Goal: Task Accomplishment & Management: Manage account settings

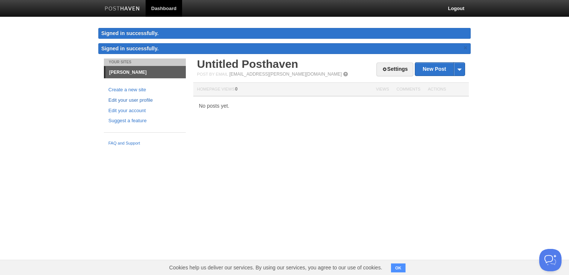
click at [129, 99] on link "Edit your user profile" at bounding box center [144, 101] width 73 height 8
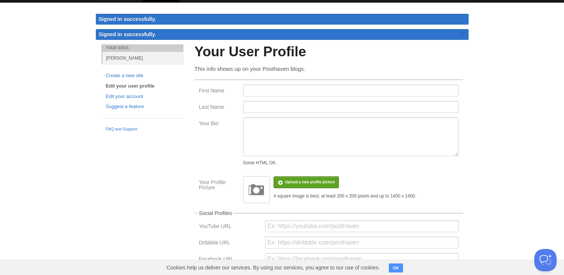
scroll to position [13, 0]
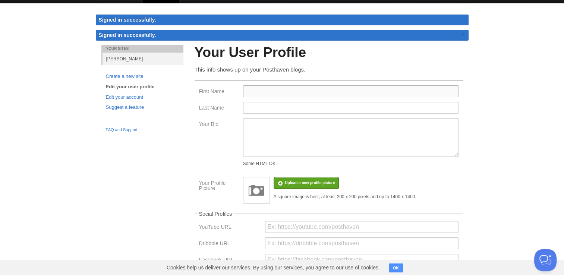
click at [327, 89] on input "First Name" at bounding box center [350, 91] width 215 height 12
type input "H"
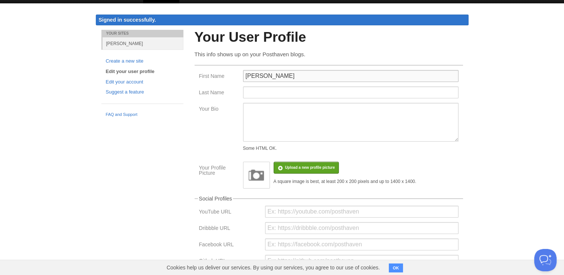
type input "[PERSON_NAME]"
click at [274, 97] on body "Dashboard Logout Signed in successfully. Signed in successfully. × Your Sites j…" at bounding box center [282, 217] width 564 height 460
type input "Lambiris"
click at [283, 116] on textarea "Your Bio" at bounding box center [350, 122] width 215 height 39
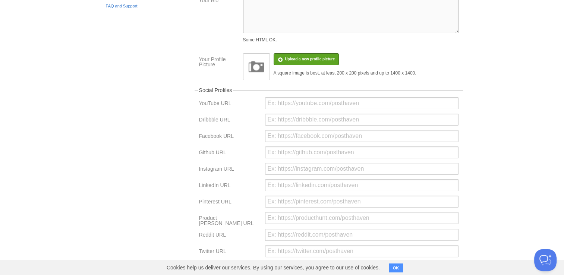
scroll to position [168, 0]
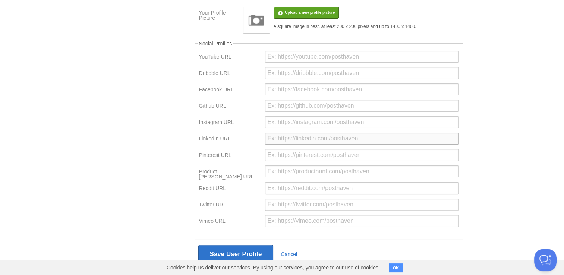
click at [284, 136] on input "url" at bounding box center [361, 139] width 193 height 12
paste input "[URL][DOMAIN_NAME][PERSON_NAME]"
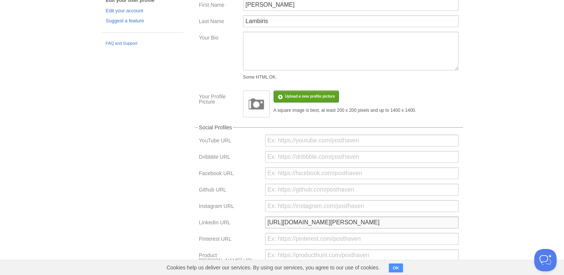
scroll to position [0, 0]
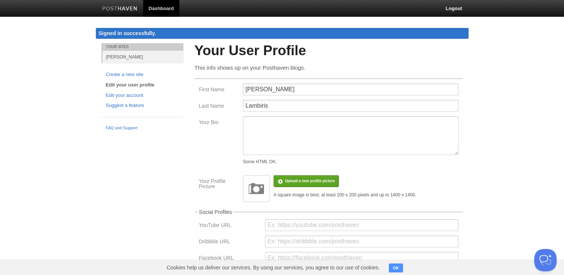
type input "[URL][DOMAIN_NAME][PERSON_NAME]"
click at [296, 127] on textarea "Your Bio" at bounding box center [350, 135] width 215 height 39
paste textarea "[PERSON_NAME] — Undergraduate student at [GEOGRAPHIC_DATA]’s [GEOGRAPHIC_DATA] …"
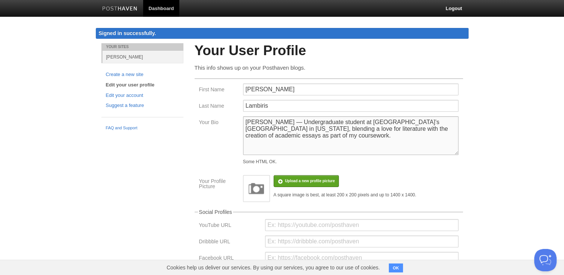
type textarea "[PERSON_NAME] — Undergraduate student at [GEOGRAPHIC_DATA]’s [GEOGRAPHIC_DATA] …"
click at [493, 168] on body "Dashboard Logout Signed in successfully. Signed in successfully. × Your Sites j…" at bounding box center [282, 230] width 564 height 460
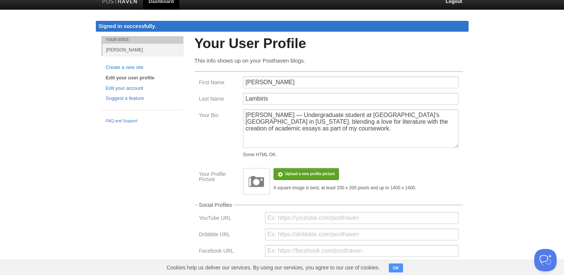
scroll to position [77, 0]
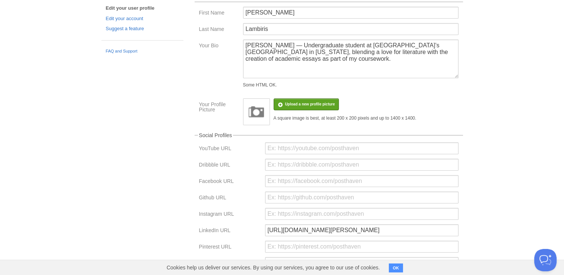
click at [258, 113] on img at bounding box center [256, 112] width 22 height 22
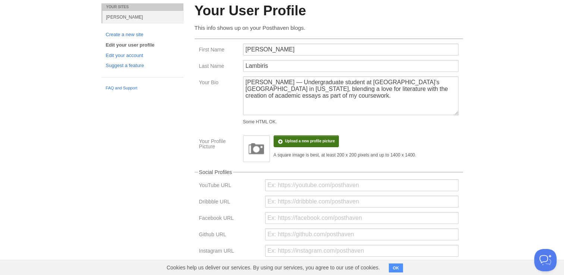
scroll to position [0, 0]
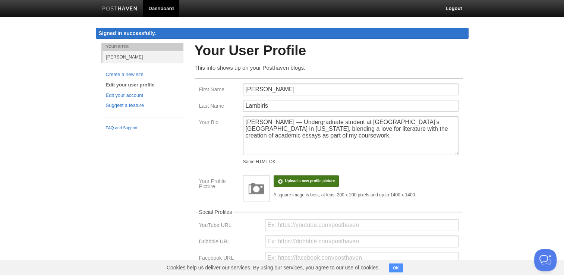
click at [293, 183] on input "file" at bounding box center [86, 185] width 564 height 38
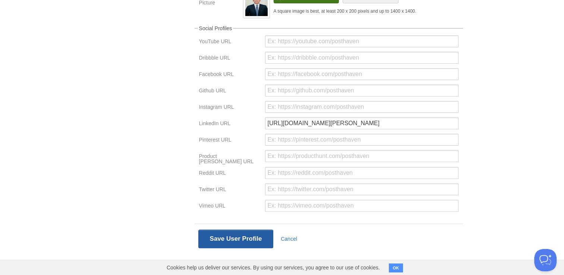
click at [250, 236] on button "Save User Profile" at bounding box center [235, 239] width 75 height 19
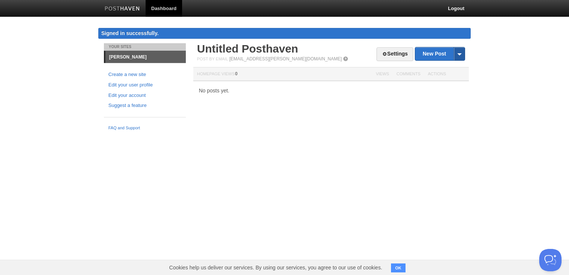
click at [464, 54] on span at bounding box center [459, 53] width 11 height 13
click at [445, 66] on link "by Web" at bounding box center [441, 65] width 50 height 11
click at [138, 57] on link "[PERSON_NAME]" at bounding box center [145, 57] width 81 height 12
click at [120, 57] on link "[PERSON_NAME]" at bounding box center [145, 57] width 81 height 12
click at [132, 8] on img at bounding box center [122, 9] width 35 height 6
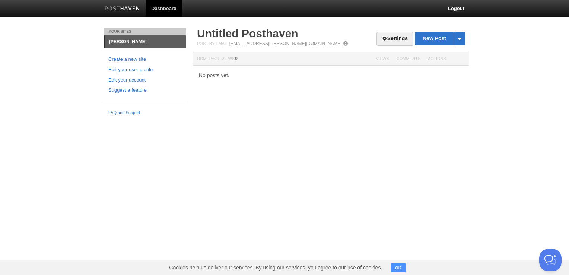
click at [394, 47] on div "Settings New Post by Web by Email Untitled Posthaven Post by Email post@john-la…" at bounding box center [331, 47] width 268 height 38
click at [395, 41] on link "Settings" at bounding box center [395, 39] width 37 height 14
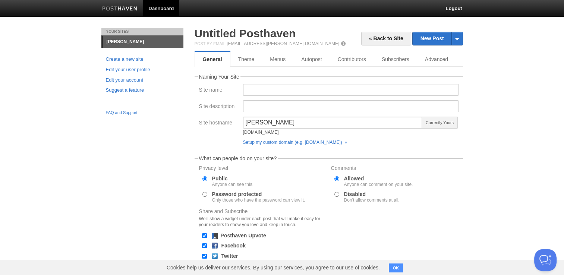
scroll to position [2, 0]
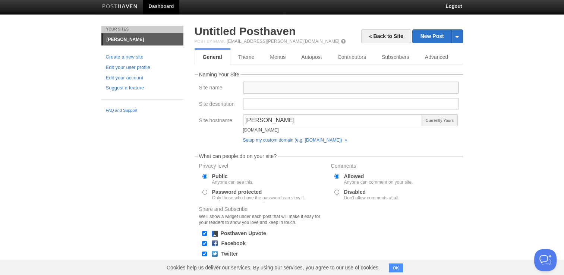
click at [295, 85] on input "Site name" at bounding box center [350, 88] width 215 height 12
click at [174, 141] on div "Your Sites john-lambiris Create a new site Edit your user profile Edit your acc…" at bounding box center [282, 177] width 373 height 303
drag, startPoint x: 291, startPoint y: 119, endPoint x: 235, endPoint y: 118, distance: 55.9
click at [235, 118] on div "Site hostname [PERSON_NAME][DOMAIN_NAME] Currently Yours Setup my custom domain…" at bounding box center [329, 130] width 264 height 32
click at [285, 91] on input "Site name" at bounding box center [350, 88] width 215 height 12
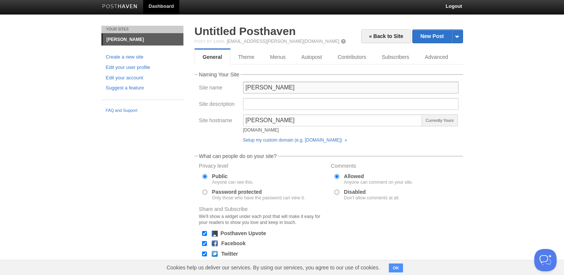
type input "[PERSON_NAME]"
click at [287, 102] on input "Site description" at bounding box center [350, 104] width 215 height 12
paste input "[PERSON_NAME] — Undergraduate student at [GEOGRAPHIC_DATA]’s [GEOGRAPHIC_DATA] …"
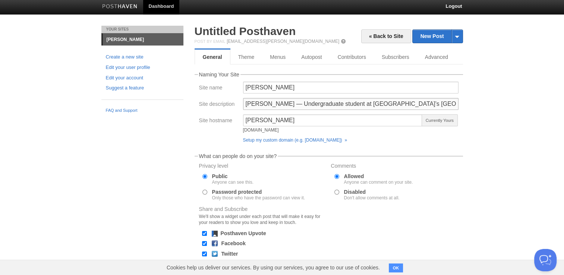
scroll to position [0, 300]
type input "[PERSON_NAME] — Undergraduate student at [GEOGRAPHIC_DATA]’s [GEOGRAPHIC_DATA] …"
click at [501, 148] on body "Dashboard Logout Your Sites john-lambiris Create a new site Edit your user prof…" at bounding box center [282, 163] width 564 height 331
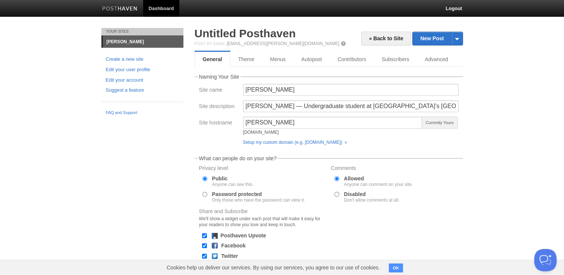
scroll to position [57, 0]
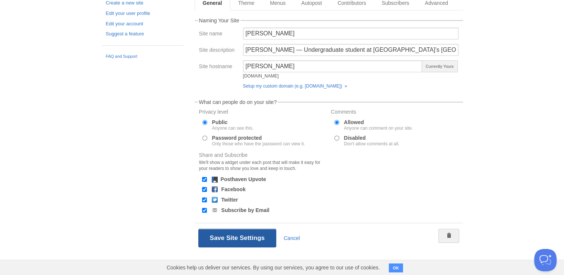
click at [218, 237] on button "Save Site Settings" at bounding box center [237, 238] width 78 height 19
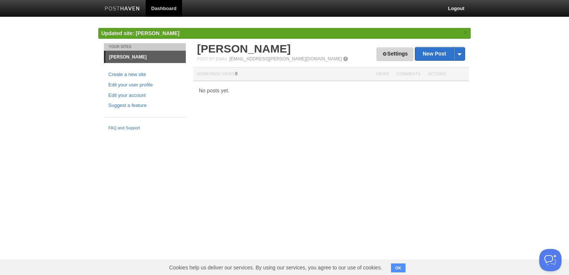
click at [392, 56] on link "Settings" at bounding box center [395, 54] width 37 height 14
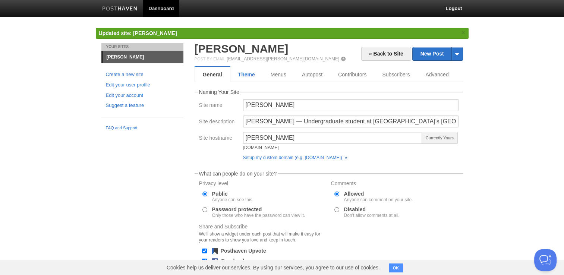
click at [246, 72] on link "Theme" at bounding box center [246, 74] width 32 height 15
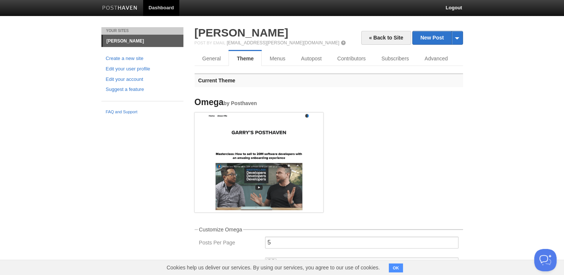
scroll to position [4, 0]
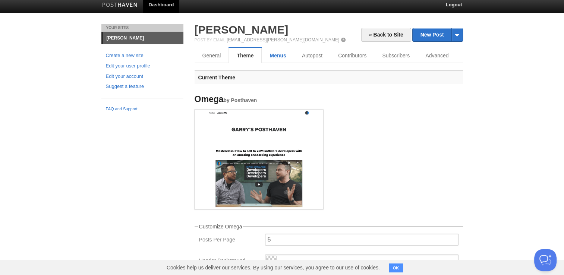
click at [275, 59] on link "Menus" at bounding box center [278, 55] width 32 height 15
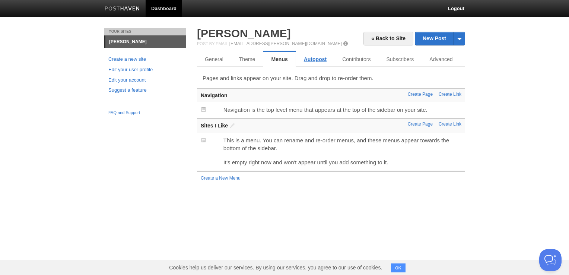
click at [322, 61] on link "Autopost" at bounding box center [315, 59] width 38 height 15
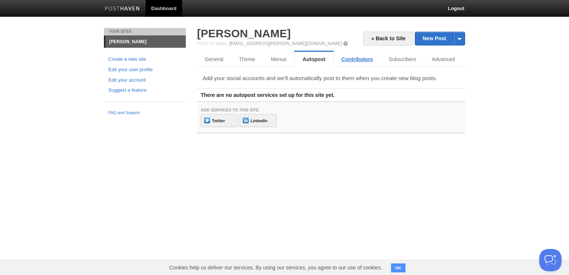
click at [356, 60] on link "Contributors" at bounding box center [357, 59] width 47 height 15
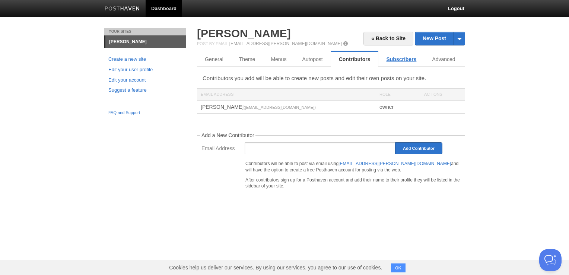
click at [403, 58] on link "Subscribers" at bounding box center [402, 59] width 46 height 15
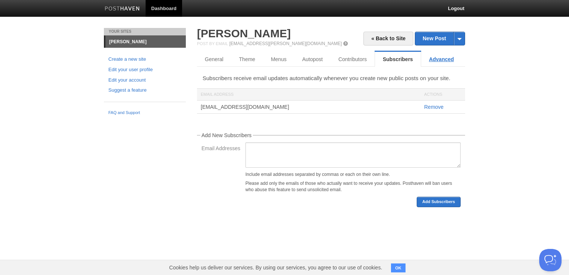
click at [444, 58] on link "Advanced" at bounding box center [442, 59] width 41 height 15
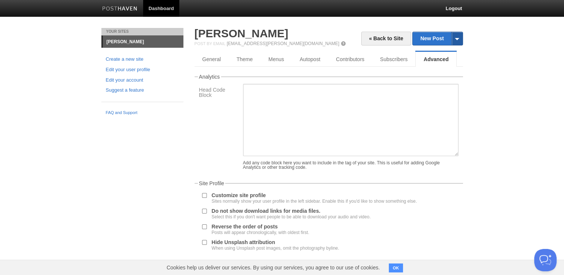
click at [456, 40] on span at bounding box center [456, 38] width 11 height 13
click at [501, 55] on body "Dashboard Logout Updated site: John Lambiris × Your Sites john-lambiris Create …" at bounding box center [282, 156] width 564 height 313
click at [375, 38] on link "« Back to Site" at bounding box center [386, 39] width 50 height 14
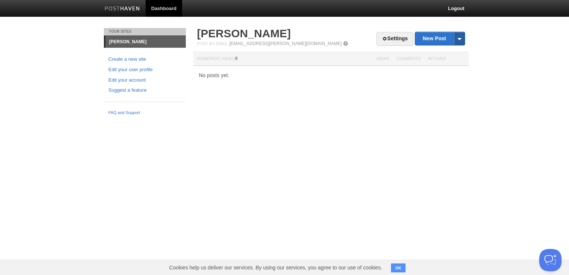
click at [462, 38] on span at bounding box center [459, 38] width 11 height 13
click at [133, 69] on link "Edit your user profile" at bounding box center [144, 70] width 73 height 8
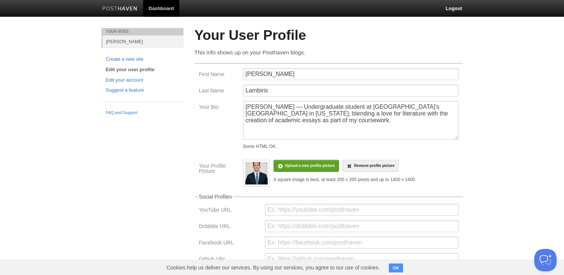
click at [120, 84] on ul "Create a new site Edit your user profile Edit your account Suggest a feature" at bounding box center [142, 75] width 82 height 39
click at [122, 80] on link "Edit your account" at bounding box center [142, 80] width 73 height 8
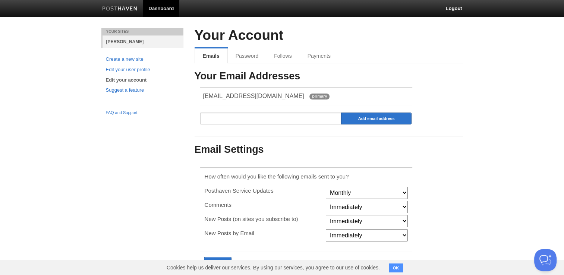
click at [125, 41] on link "[PERSON_NAME]" at bounding box center [142, 41] width 81 height 12
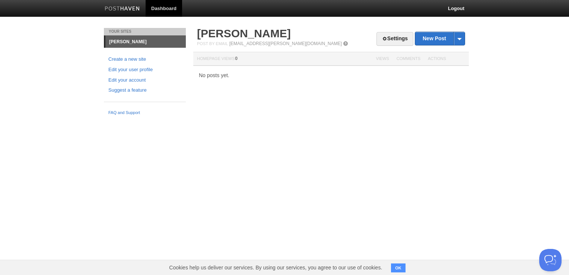
click at [173, 119] on html "Dashboard Logout Updated site: John Lambiris × Your Sites John Lambiris Create …" at bounding box center [284, 59] width 569 height 119
click at [397, 42] on link "Settings" at bounding box center [395, 39] width 37 height 14
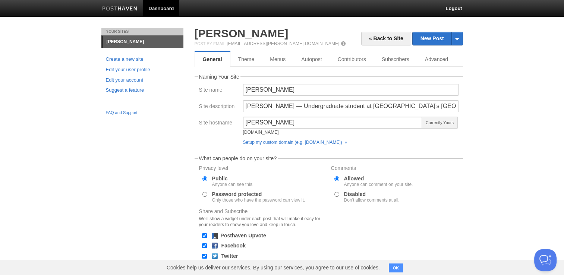
click at [164, 169] on div "Your Sites John Lambiris Create a new site Edit your user profile Edit your acc…" at bounding box center [282, 179] width 373 height 303
click at [341, 44] on span at bounding box center [343, 43] width 5 height 5
click at [382, 41] on link "« Back to Site" at bounding box center [386, 39] width 50 height 14
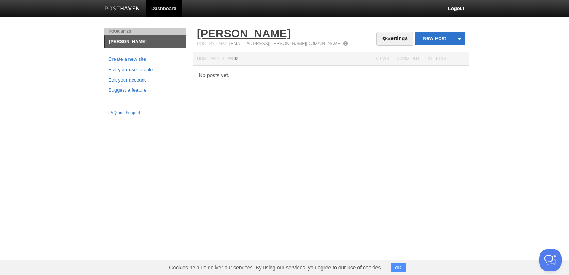
click at [236, 37] on link "[PERSON_NAME]" at bounding box center [244, 33] width 94 height 12
click at [122, 68] on link "Edit your user profile" at bounding box center [144, 70] width 73 height 8
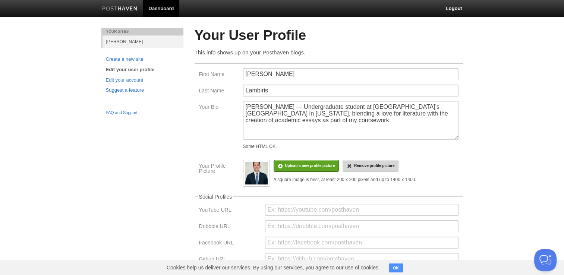
click at [360, 167] on span "Remove profile picture" at bounding box center [374, 166] width 40 height 4
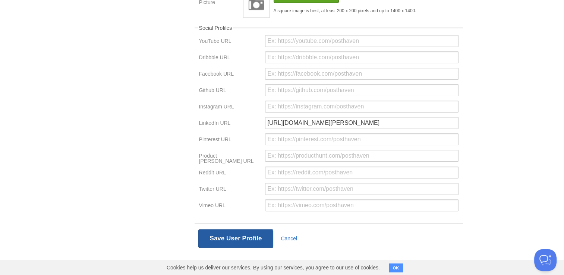
click at [243, 239] on button "Save User Profile" at bounding box center [235, 238] width 75 height 19
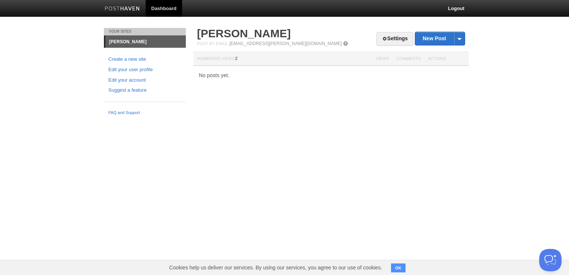
click at [63, 119] on html "Dashboard Logout Updated your user profile × Your Sites [PERSON_NAME] Create a …" at bounding box center [284, 59] width 569 height 119
click at [393, 42] on link "Settings" at bounding box center [395, 39] width 37 height 14
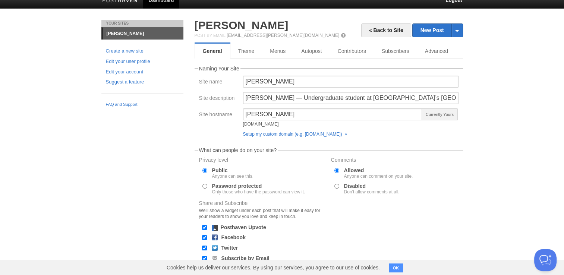
scroll to position [9, 0]
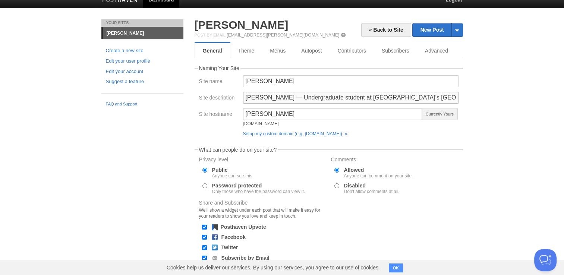
click at [455, 98] on input "[PERSON_NAME] — Undergraduate student at [GEOGRAPHIC_DATA]’s [GEOGRAPHIC_DATA] …" at bounding box center [350, 98] width 215 height 12
drag, startPoint x: 455, startPoint y: 98, endPoint x: 218, endPoint y: 101, distance: 237.4
click at [218, 101] on div "Site description [PERSON_NAME] — Undergraduate student at [GEOGRAPHIC_DATA]’s […" at bounding box center [329, 100] width 264 height 16
drag, startPoint x: 453, startPoint y: 98, endPoint x: 189, endPoint y: 113, distance: 264.3
click at [189, 113] on div "« Back to Site New Post by Web by Email [PERSON_NAME] Post by Email [EMAIL_ADDR…" at bounding box center [329, 170] width 280 height 303
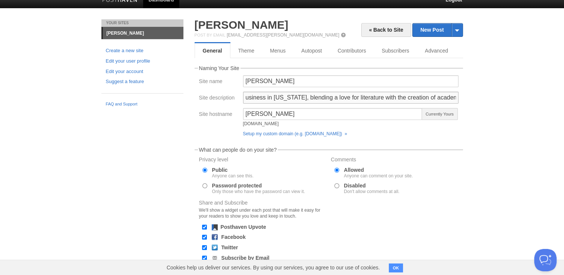
type input "essays as part of my coursework."
drag, startPoint x: 343, startPoint y: 96, endPoint x: 219, endPoint y: 92, distance: 124.2
click at [219, 92] on div "Site description essays as part of my coursework." at bounding box center [329, 100] width 264 height 16
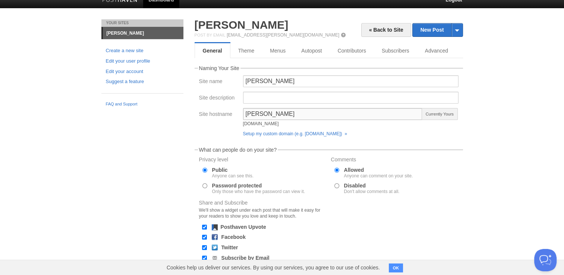
drag, startPoint x: 286, startPoint y: 113, endPoint x: 233, endPoint y: 117, distance: 53.8
click at [233, 117] on div "Site hostname [PERSON_NAME][DOMAIN_NAME] Currently Yours Setup my custom domain…" at bounding box center [329, 124] width 264 height 32
click at [192, 120] on div "« Back to Site New Post by Web by Email [PERSON_NAME] Post by Email [EMAIL_ADDR…" at bounding box center [329, 170] width 280 height 303
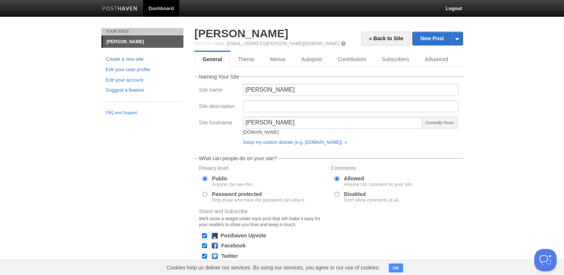
scroll to position [57, 0]
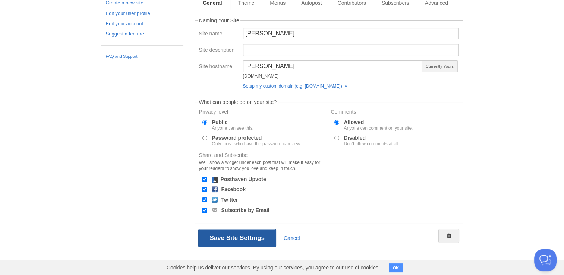
click at [220, 236] on button "Save Site Settings" at bounding box center [237, 238] width 78 height 19
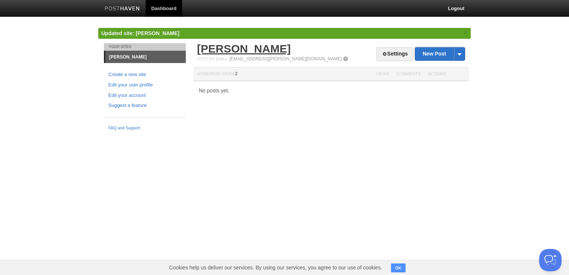
click at [241, 51] on link "[PERSON_NAME]" at bounding box center [244, 48] width 94 height 12
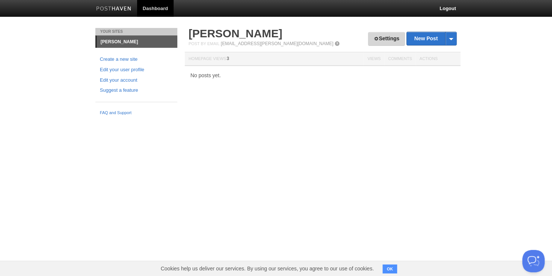
click at [377, 39] on link "Settings" at bounding box center [386, 39] width 37 height 14
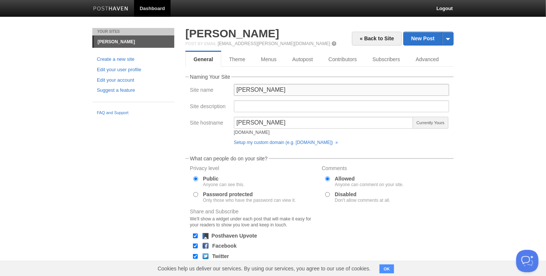
drag, startPoint x: 288, startPoint y: 94, endPoint x: 208, endPoint y: 85, distance: 79.9
click at [208, 85] on div "Site name John Lambiris" at bounding box center [320, 92] width 264 height 16
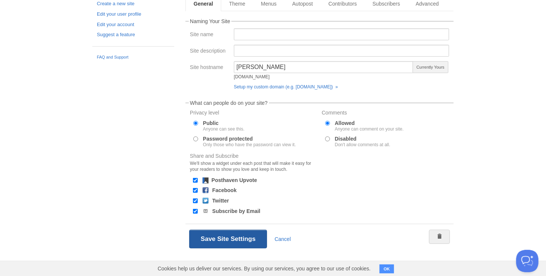
click at [214, 240] on button "Save Site Settings" at bounding box center [228, 239] width 78 height 19
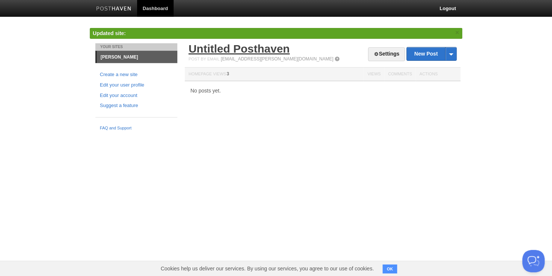
click at [253, 48] on link "Untitled Posthaven" at bounding box center [239, 48] width 101 height 12
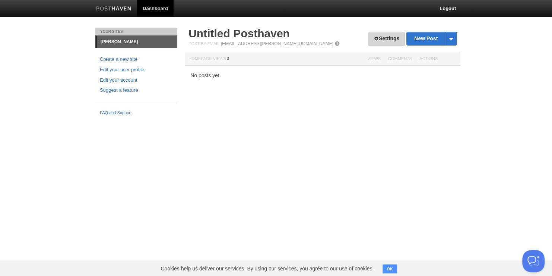
click at [381, 38] on link "Settings" at bounding box center [386, 39] width 37 height 14
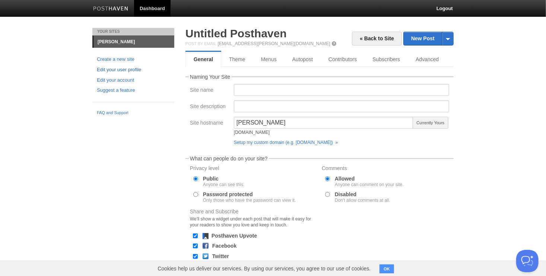
click at [128, 69] on link "Edit your user profile" at bounding box center [133, 70] width 73 height 8
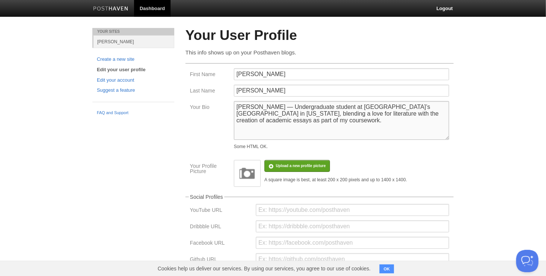
drag, startPoint x: 361, startPoint y: 119, endPoint x: 202, endPoint y: 101, distance: 160.5
click at [202, 101] on div "Your Bio John Lambiris — Undergraduate student at Baruch College’s Zicklin Scho…" at bounding box center [320, 126] width 264 height 51
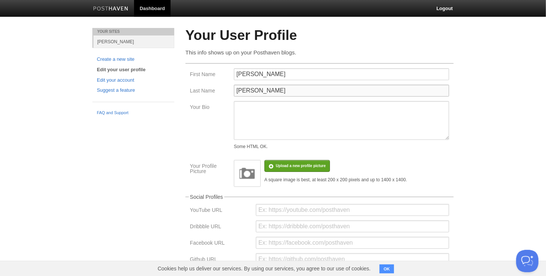
drag, startPoint x: 264, startPoint y: 91, endPoint x: 202, endPoint y: 89, distance: 62.6
click at [202, 89] on div "Last Name Lambiris" at bounding box center [320, 93] width 264 height 16
drag, startPoint x: 263, startPoint y: 72, endPoint x: 201, endPoint y: 79, distance: 63.0
click at [201, 79] on div "First Name John" at bounding box center [320, 76] width 264 height 16
click at [151, 201] on div "Your Sites John Lambiris Create a new site Edit your user profile Edit your acc…" at bounding box center [273, 236] width 373 height 416
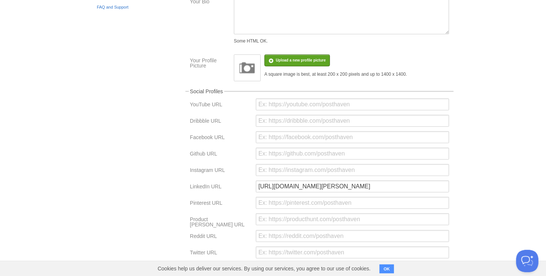
scroll to position [106, 0]
drag, startPoint x: 418, startPoint y: 189, endPoint x: 263, endPoint y: 184, distance: 155.1
click at [263, 184] on input "[URL][DOMAIN_NAME][PERSON_NAME]" at bounding box center [352, 186] width 193 height 12
type input "h"
click at [144, 170] on div "Your Sites John Lambiris Create a new site Edit your user profile Edit your acc…" at bounding box center [273, 130] width 373 height 416
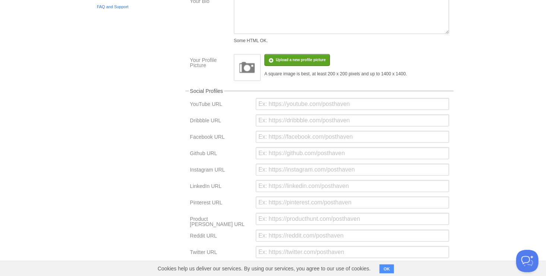
scroll to position [168, 0]
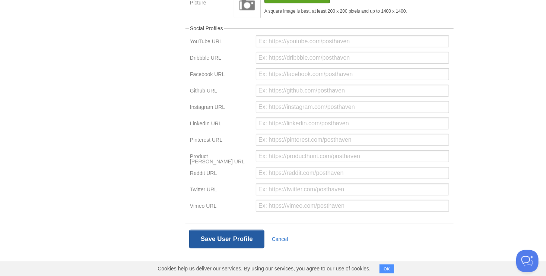
click at [220, 236] on button "Save User Profile" at bounding box center [226, 239] width 75 height 19
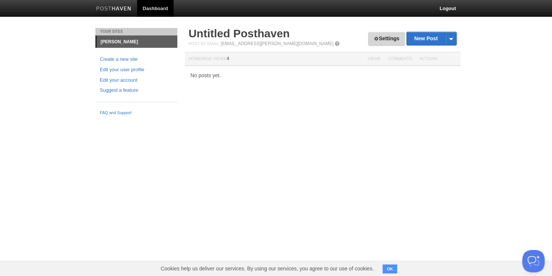
click at [383, 45] on link "Settings" at bounding box center [386, 39] width 37 height 14
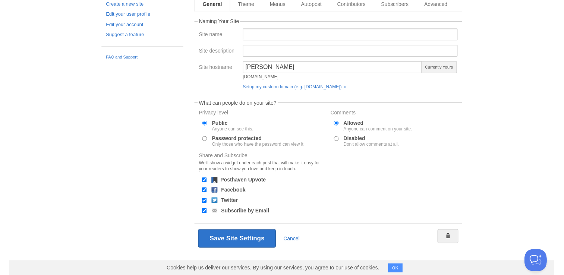
scroll to position [56, 0]
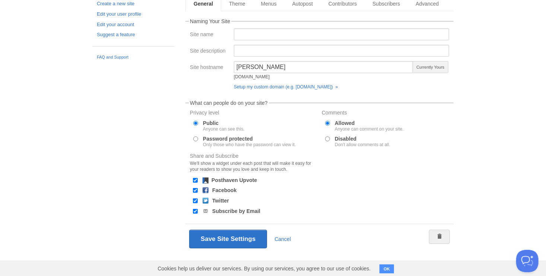
click at [502, 28] on body "Dashboard Logout Updated site: × Updated your user profile × Your Sites john-la…" at bounding box center [273, 109] width 546 height 331
